Goal: Transaction & Acquisition: Obtain resource

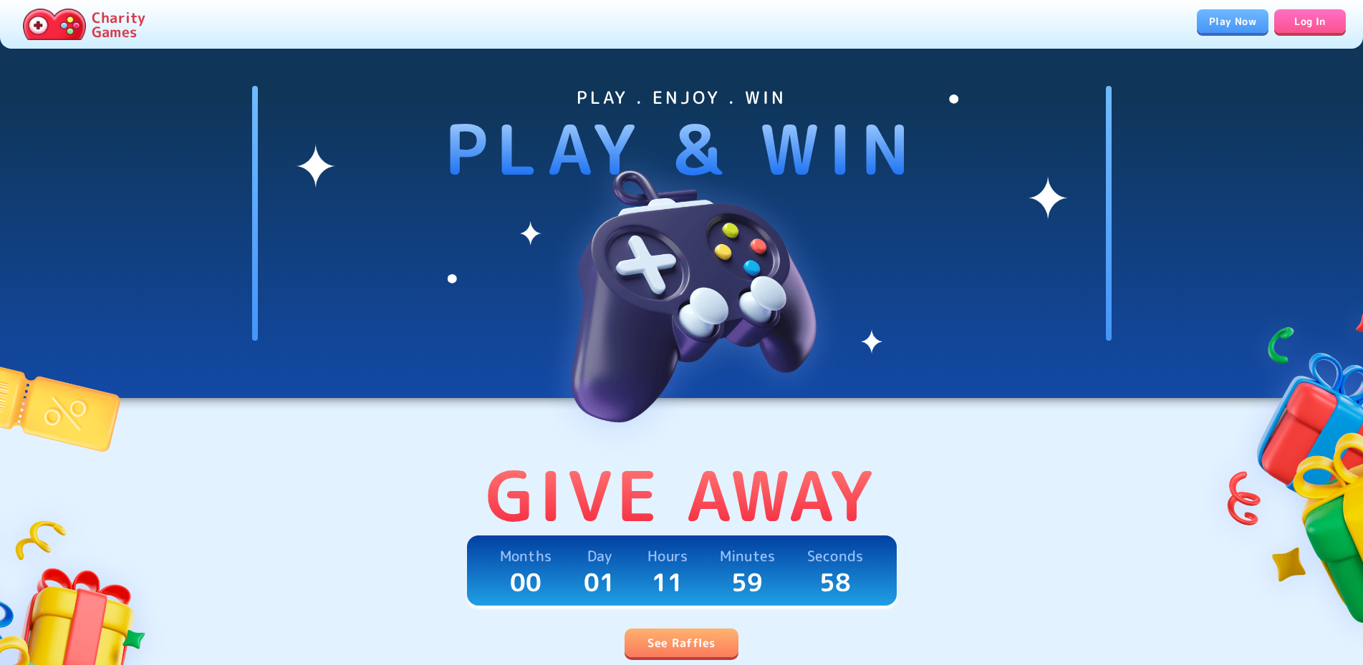
click at [699, 634] on link "See Raffles" at bounding box center [680, 643] width 113 height 29
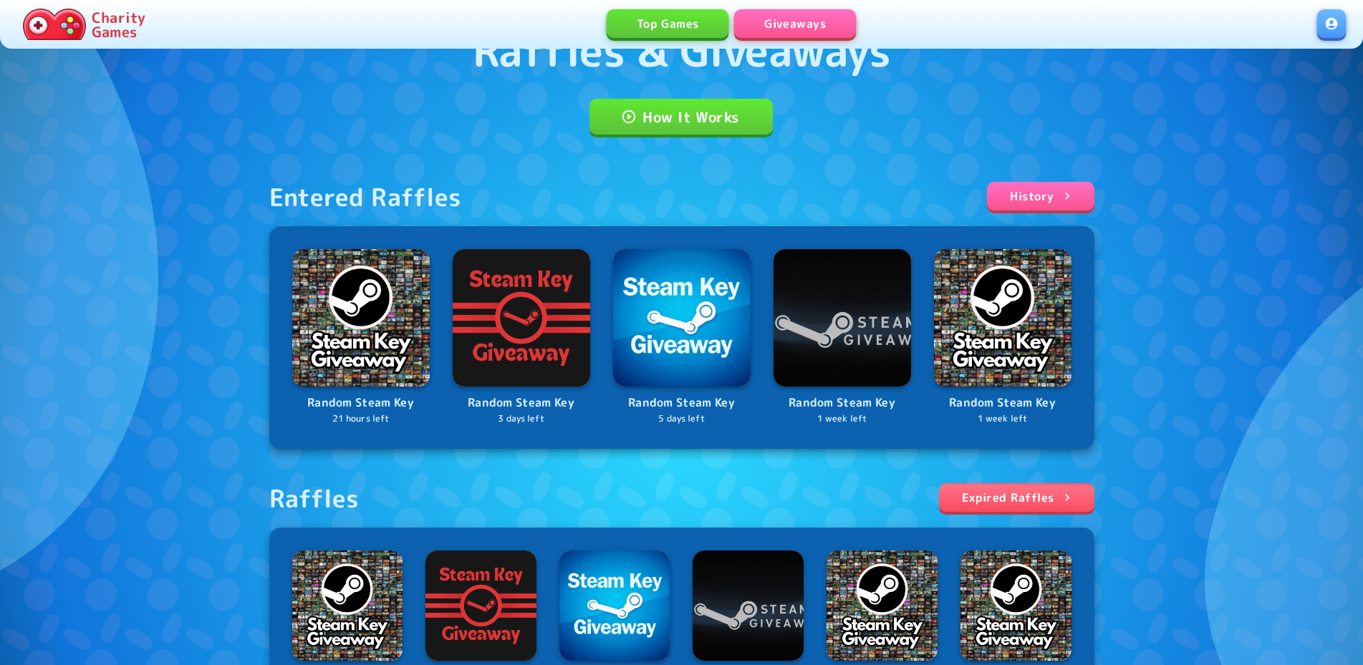
scroll to position [409, 0]
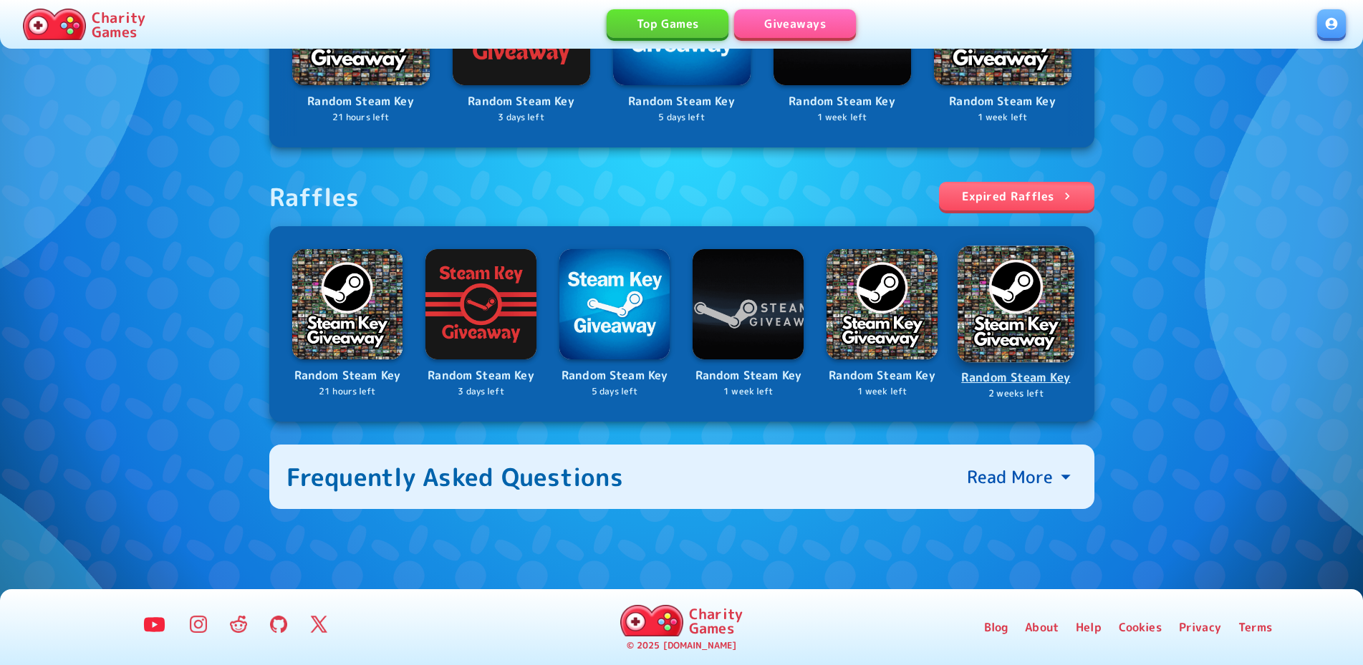
click at [1009, 377] on p "Random Steam Key" at bounding box center [1016, 377] width 114 height 19
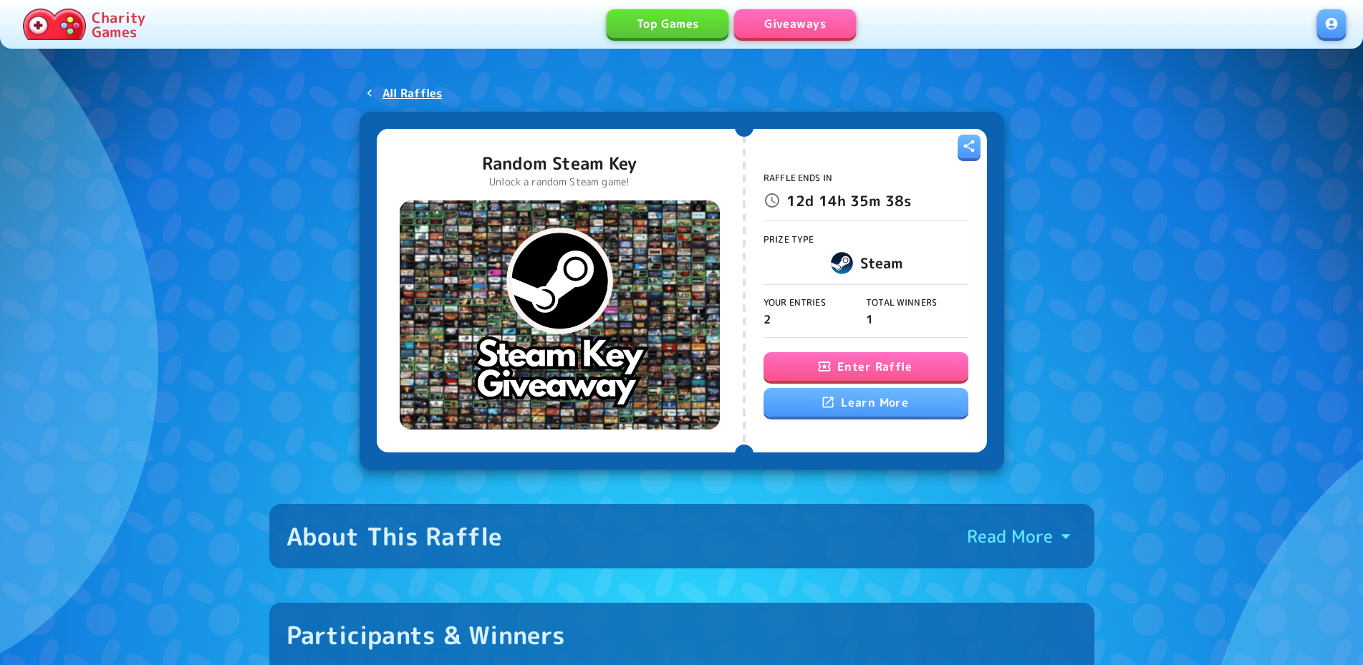
click at [874, 370] on button "Enter Raffle" at bounding box center [865, 366] width 205 height 29
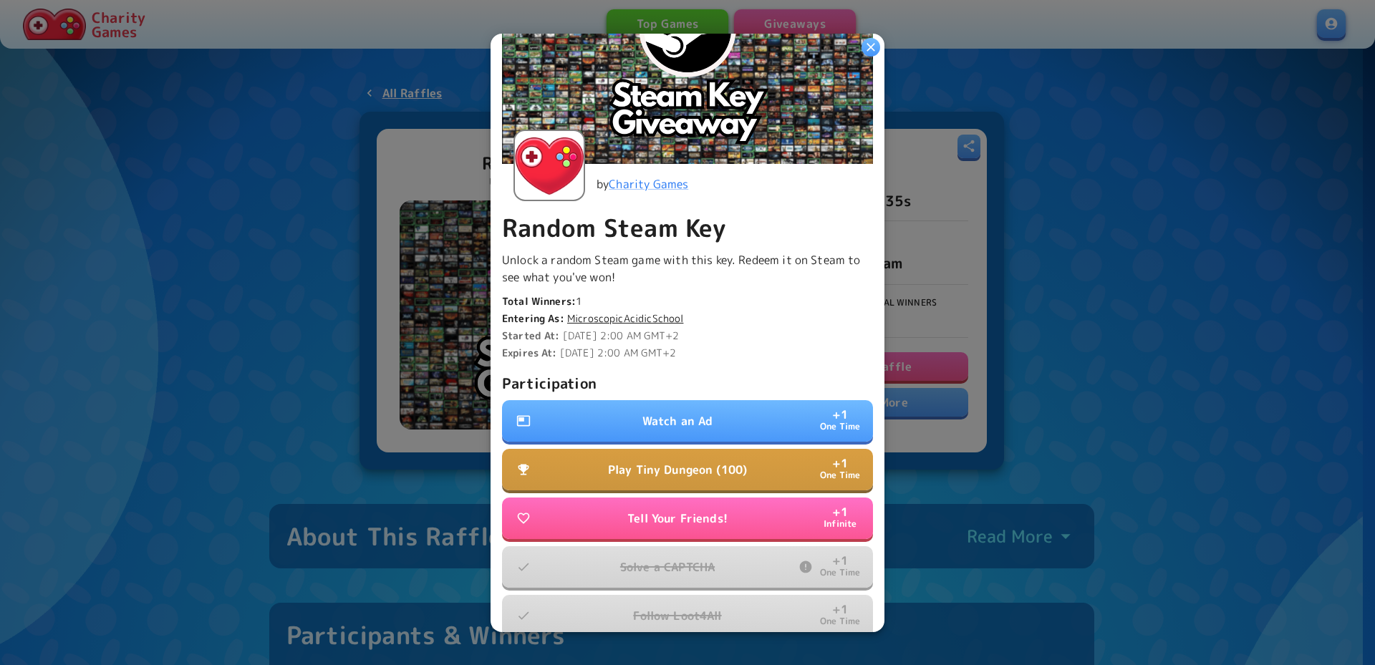
scroll to position [216, 0]
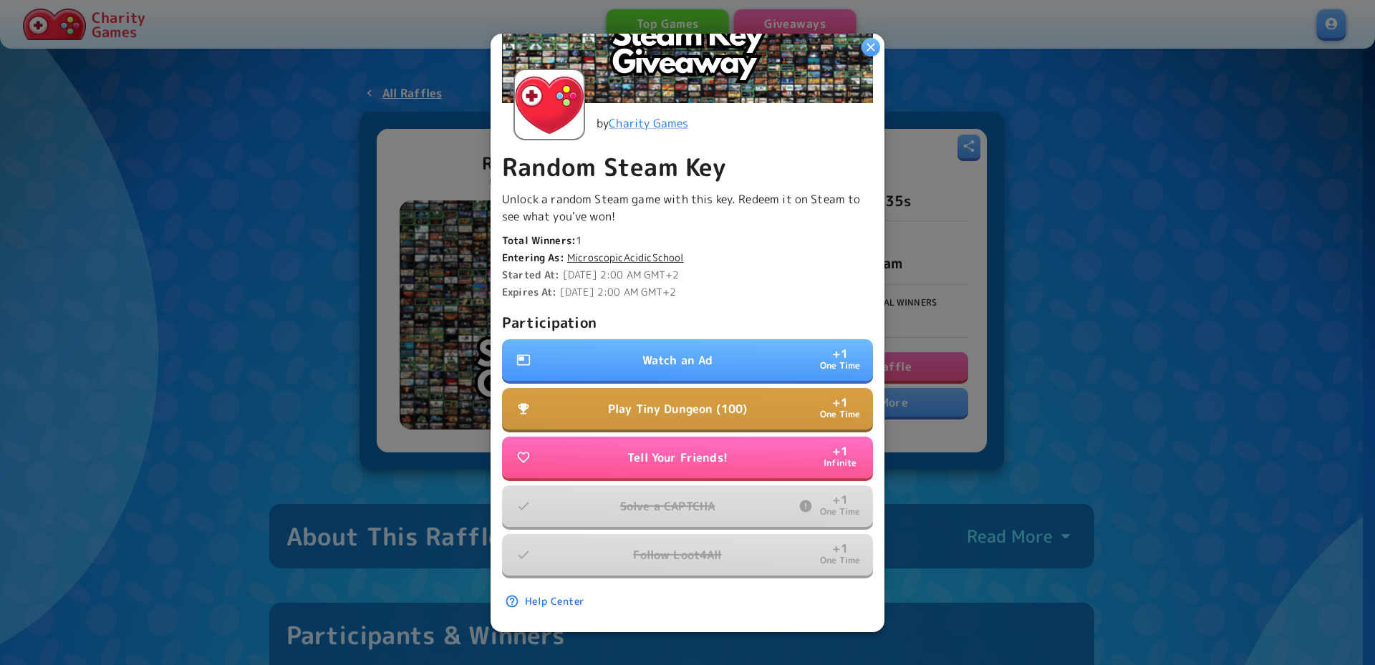
click at [738, 351] on button "Watch an Ad + 1 One Time" at bounding box center [687, 360] width 371 height 42
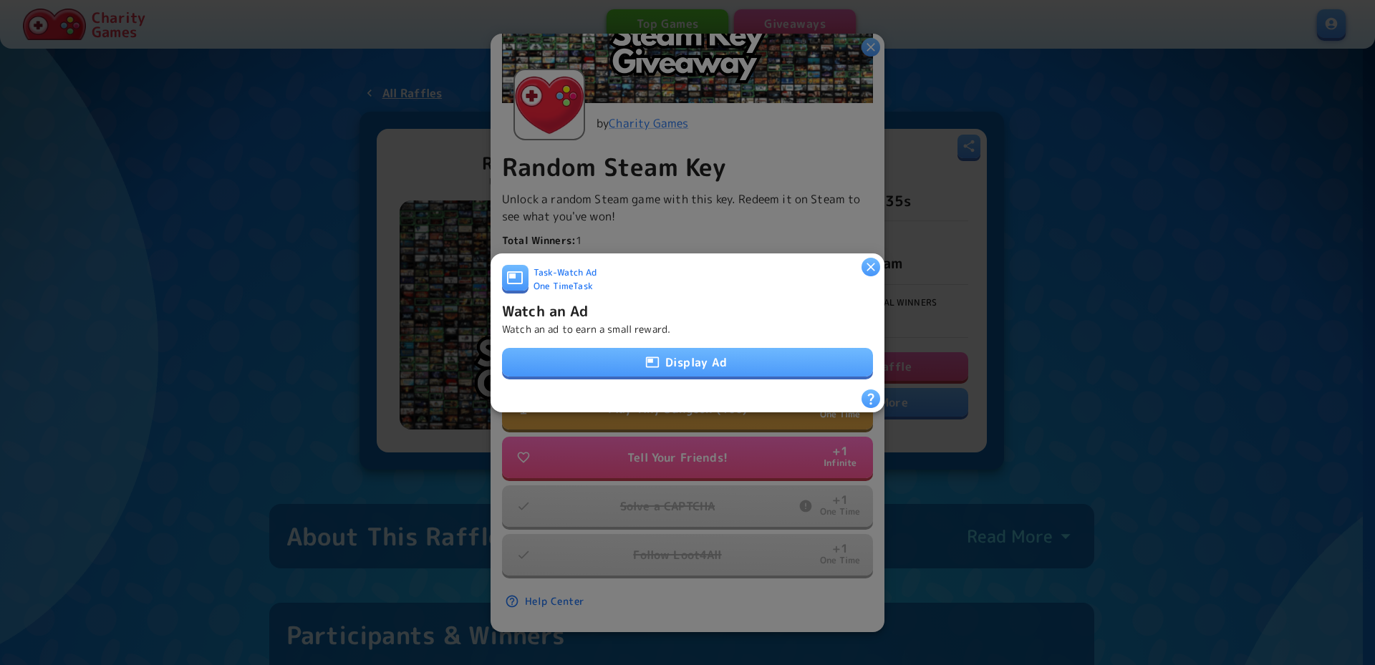
click at [738, 350] on button "Display Ad" at bounding box center [687, 362] width 371 height 29
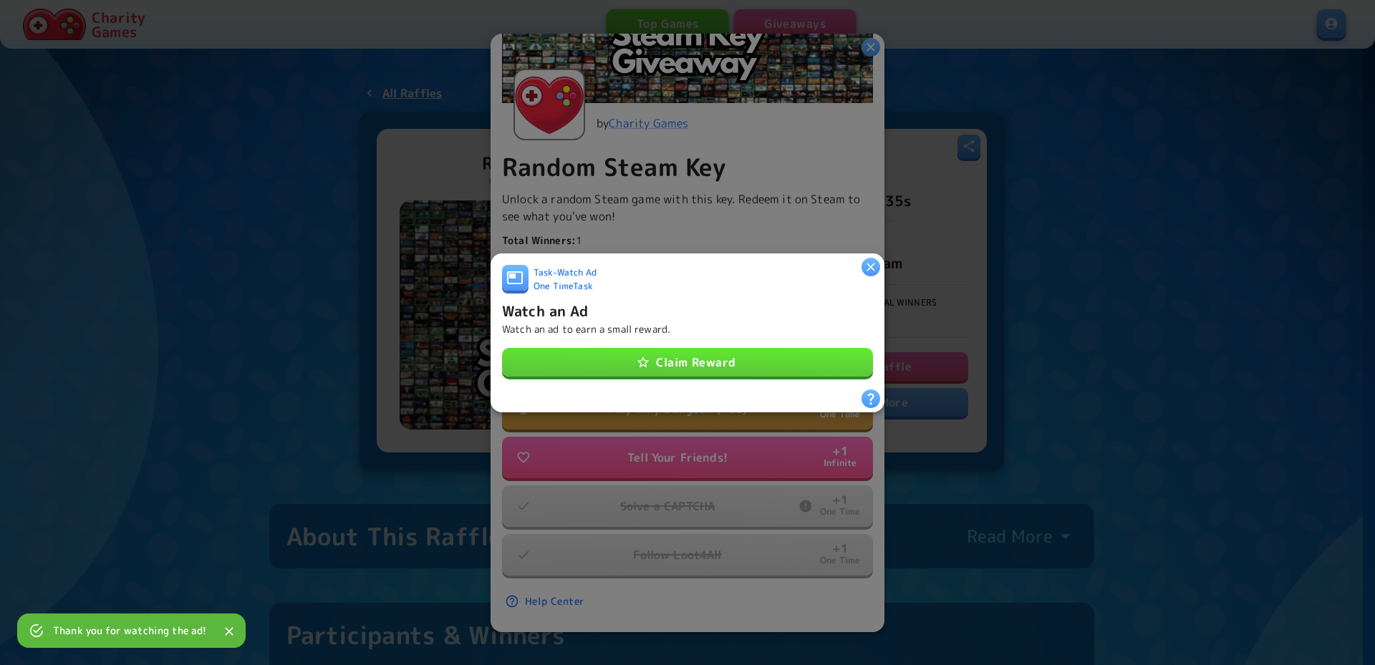
click at [788, 348] on button "Claim Reward" at bounding box center [687, 362] width 371 height 29
